Goal: Find specific page/section: Find specific page/section

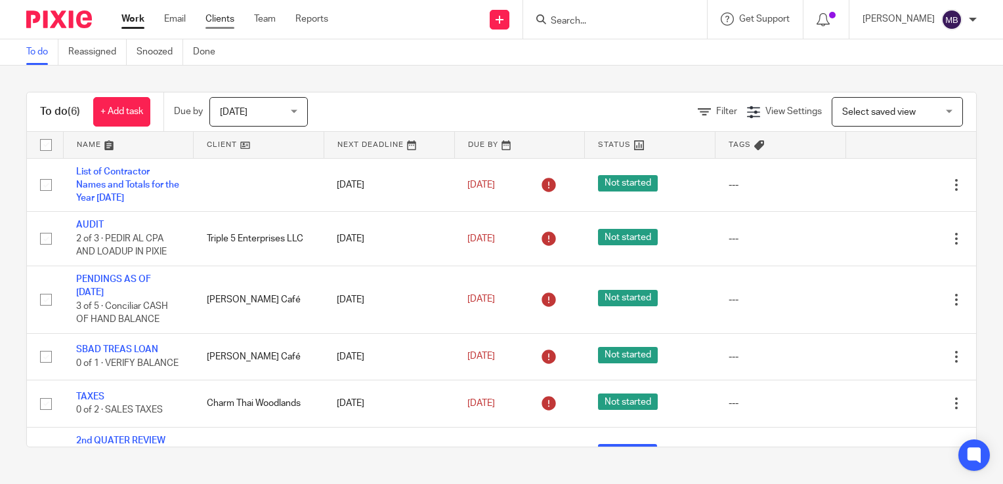
click at [231, 20] on link "Clients" at bounding box center [219, 18] width 29 height 13
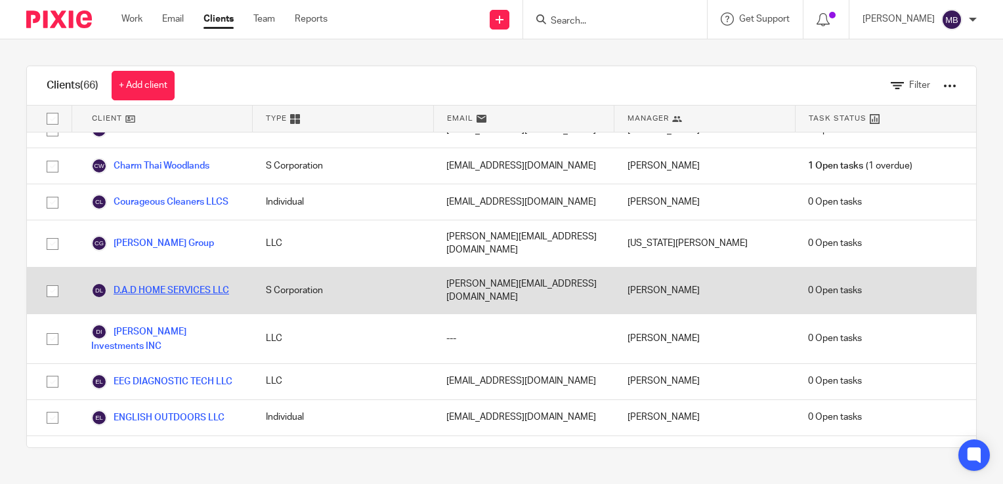
scroll to position [919, 0]
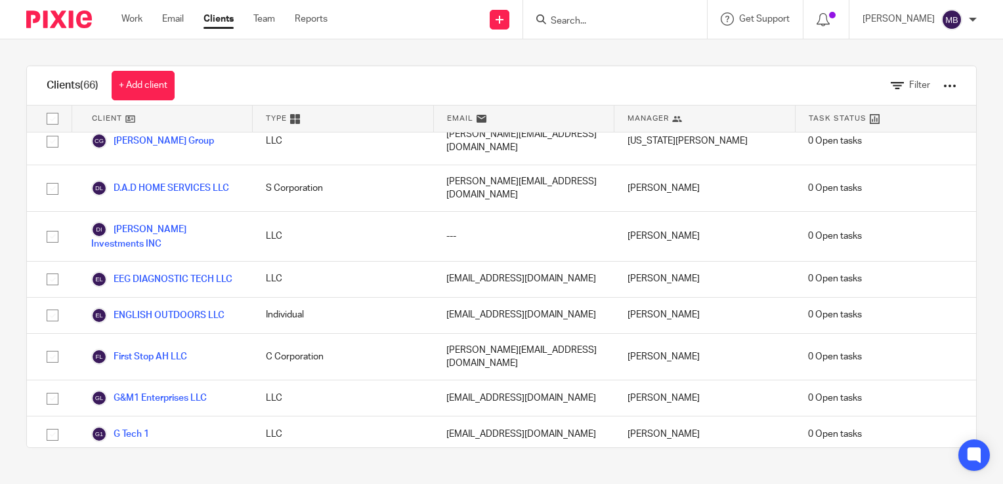
click at [142, 463] on link "Hexagon CRE" at bounding box center [130, 471] width 79 height 16
click at [163, 463] on link "Hexagon CRE" at bounding box center [130, 471] width 79 height 16
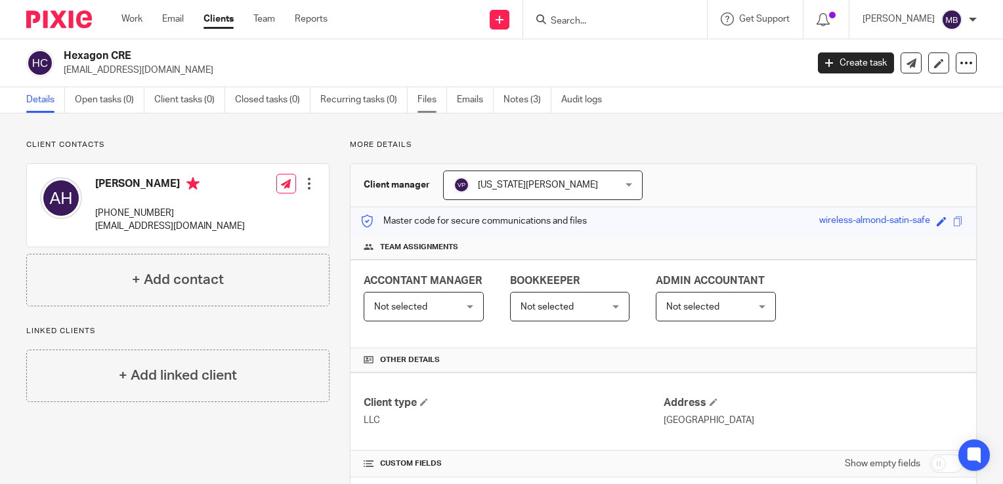
click at [427, 101] on link "Files" at bounding box center [432, 100] width 30 height 26
click at [435, 98] on link "Files" at bounding box center [432, 100] width 30 height 26
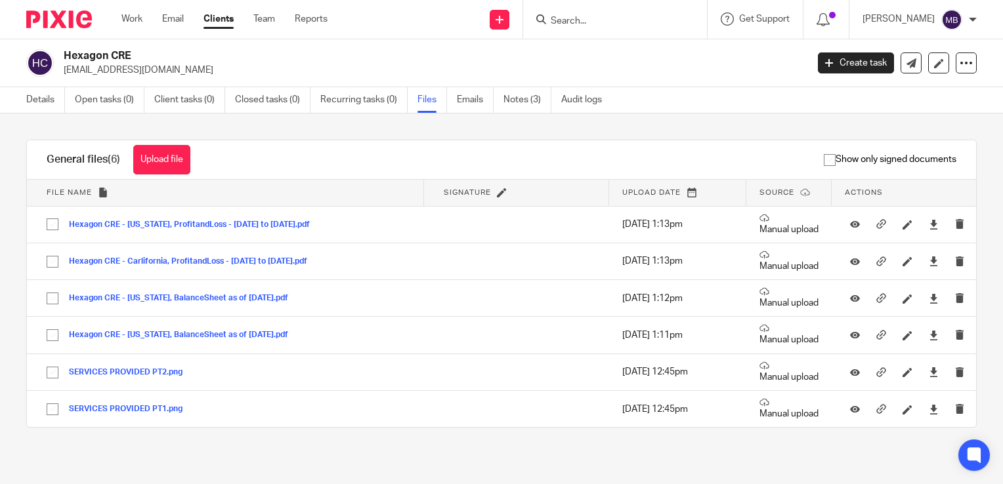
scroll to position [1, 0]
click at [45, 96] on link "Details" at bounding box center [45, 100] width 39 height 26
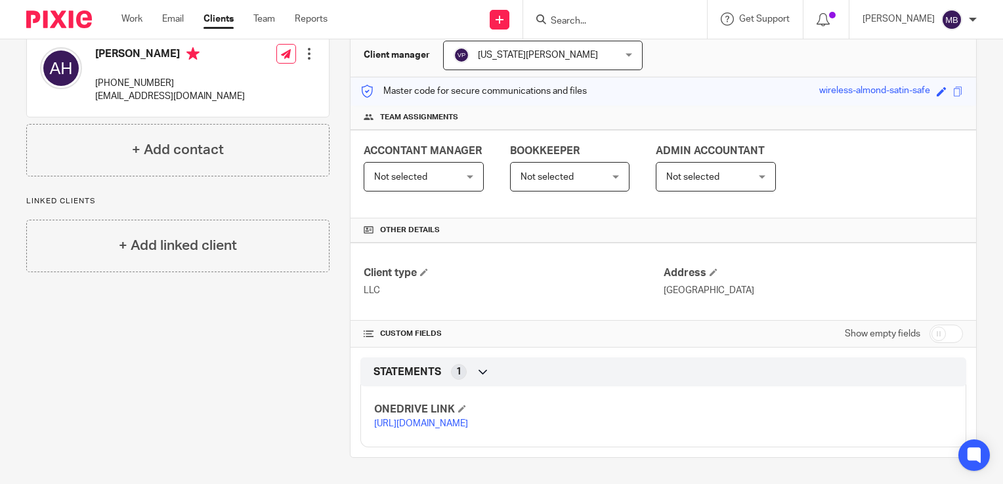
scroll to position [171, 0]
drag, startPoint x: 471, startPoint y: 415, endPoint x: 480, endPoint y: 401, distance: 17.1
click at [472, 417] on p "[URL][DOMAIN_NAME]" at bounding box center [518, 423] width 289 height 13
click at [450, 417] on p "[URL][DOMAIN_NAME]" at bounding box center [518, 423] width 289 height 13
click at [459, 419] on link "[URL][DOMAIN_NAME]" at bounding box center [421, 423] width 94 height 9
